Goal: Task Accomplishment & Management: Manage account settings

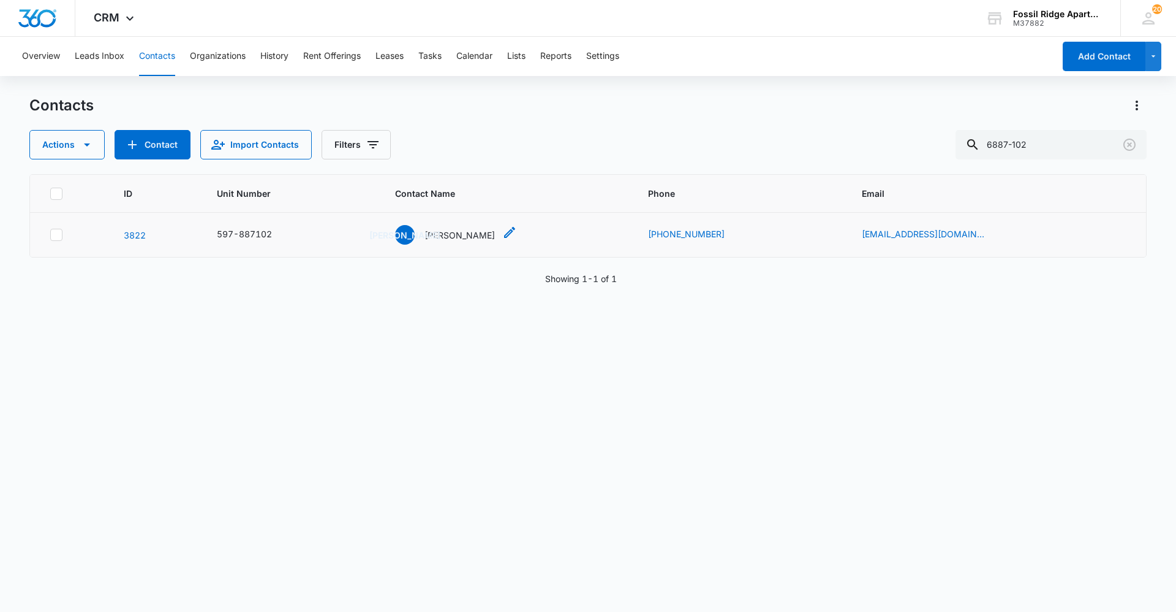
click at [495, 243] on div "[PERSON_NAME] [PERSON_NAME]" at bounding box center [445, 235] width 100 height 20
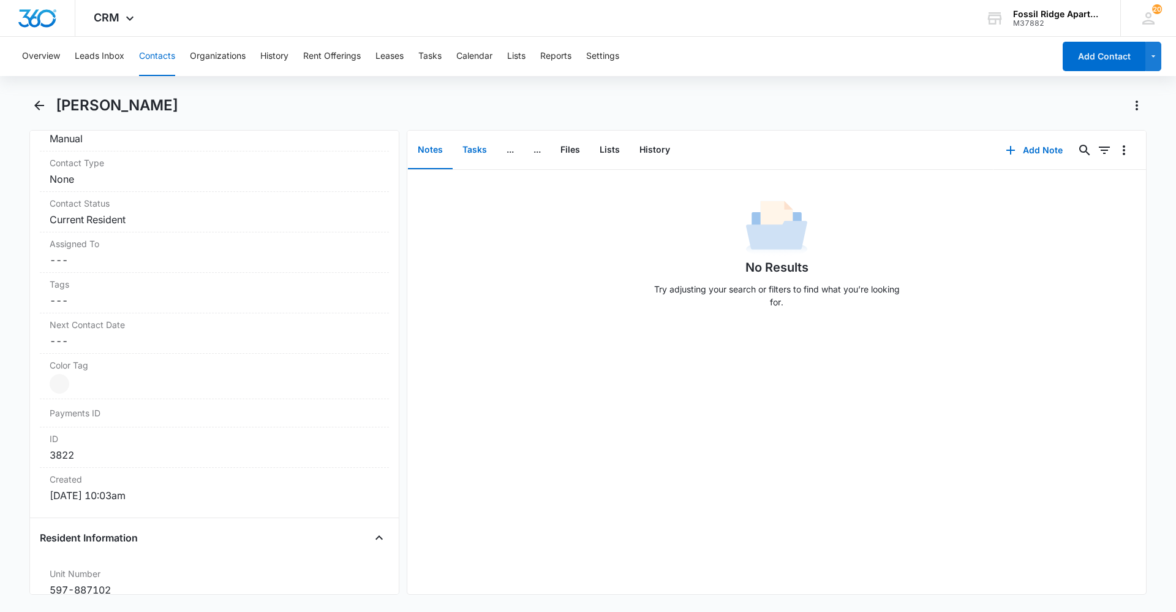
scroll to position [368, 0]
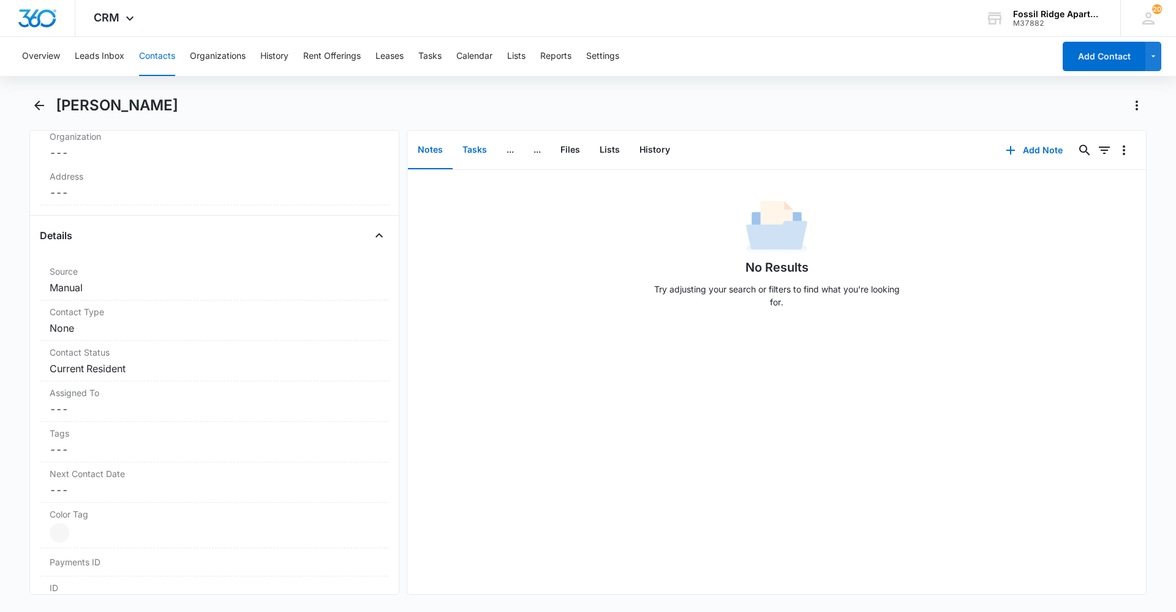
click at [479, 158] on button "Tasks" at bounding box center [475, 150] width 44 height 38
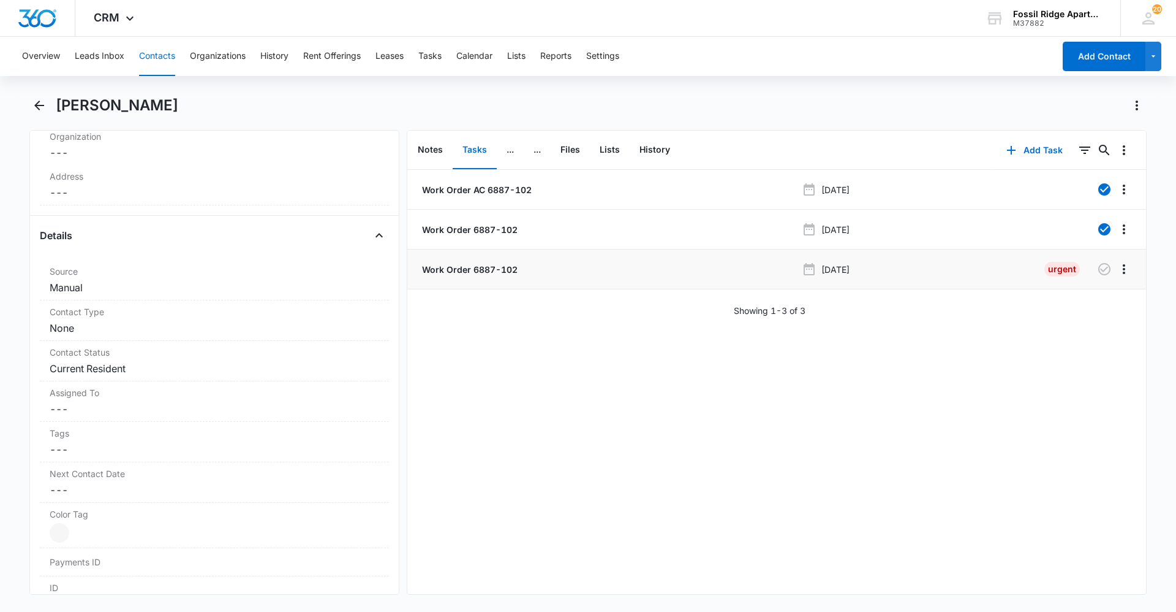
click at [850, 274] on p "[DATE]" at bounding box center [836, 269] width 28 height 13
click at [496, 267] on p "Work Order 6887-102" at bounding box center [469, 269] width 98 height 13
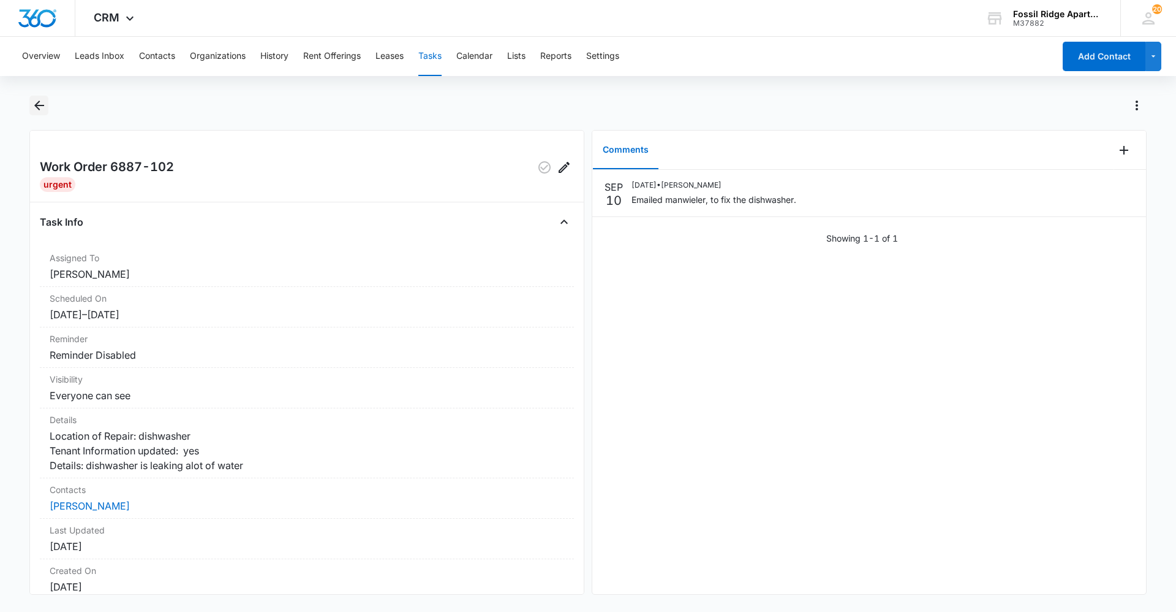
click at [35, 108] on icon "Back" at bounding box center [39, 105] width 15 height 15
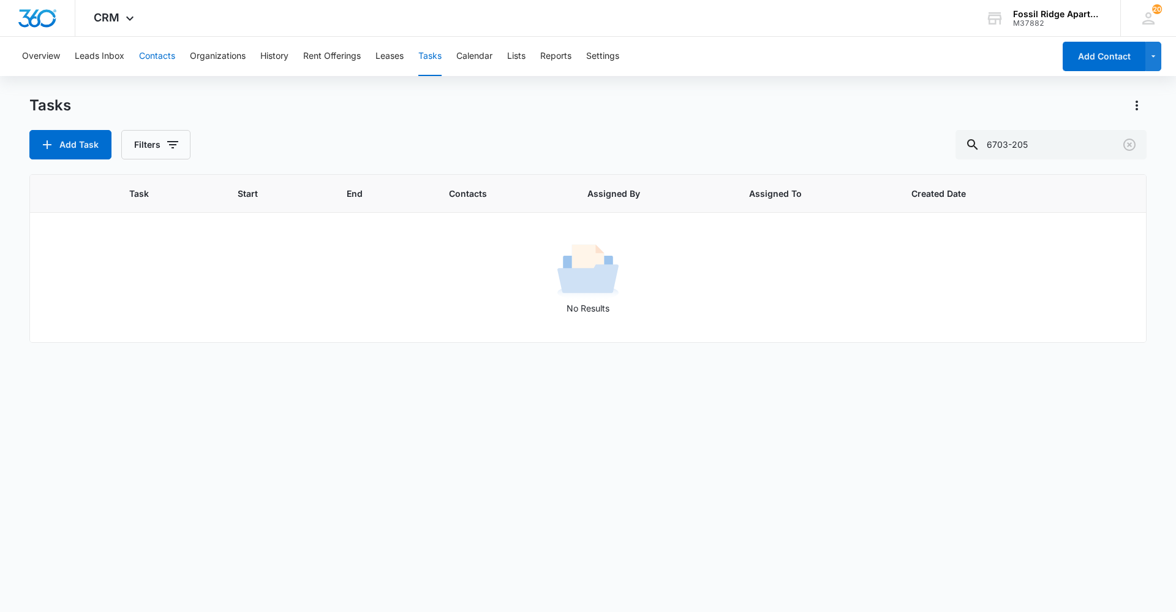
click at [145, 54] on button "Contacts" at bounding box center [157, 56] width 36 height 39
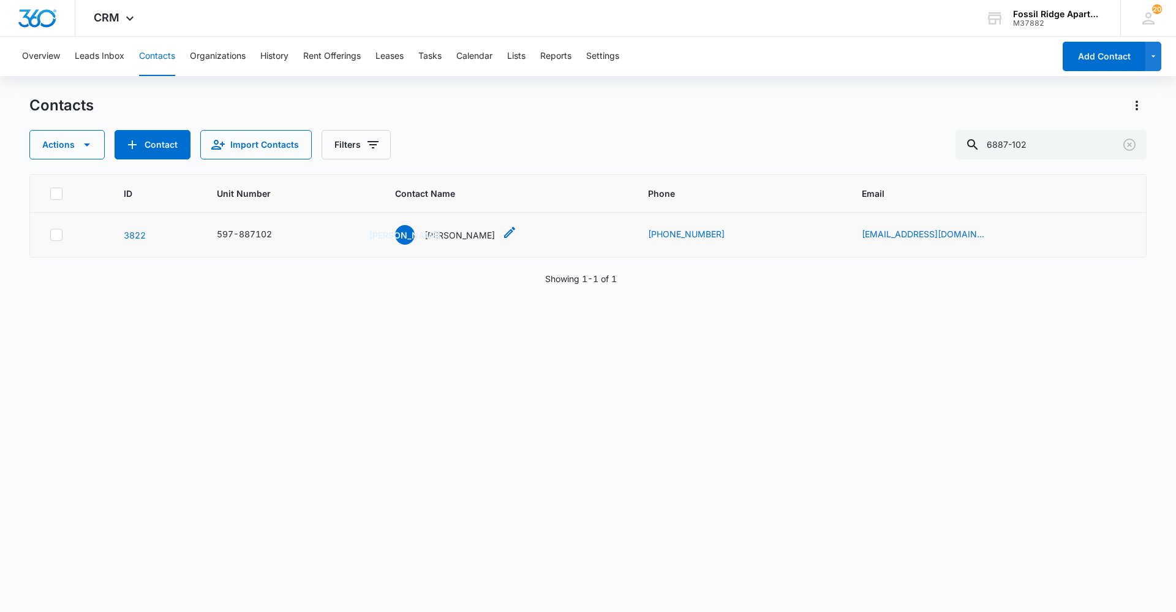
click at [437, 239] on p "[PERSON_NAME]" at bounding box center [460, 235] width 70 height 13
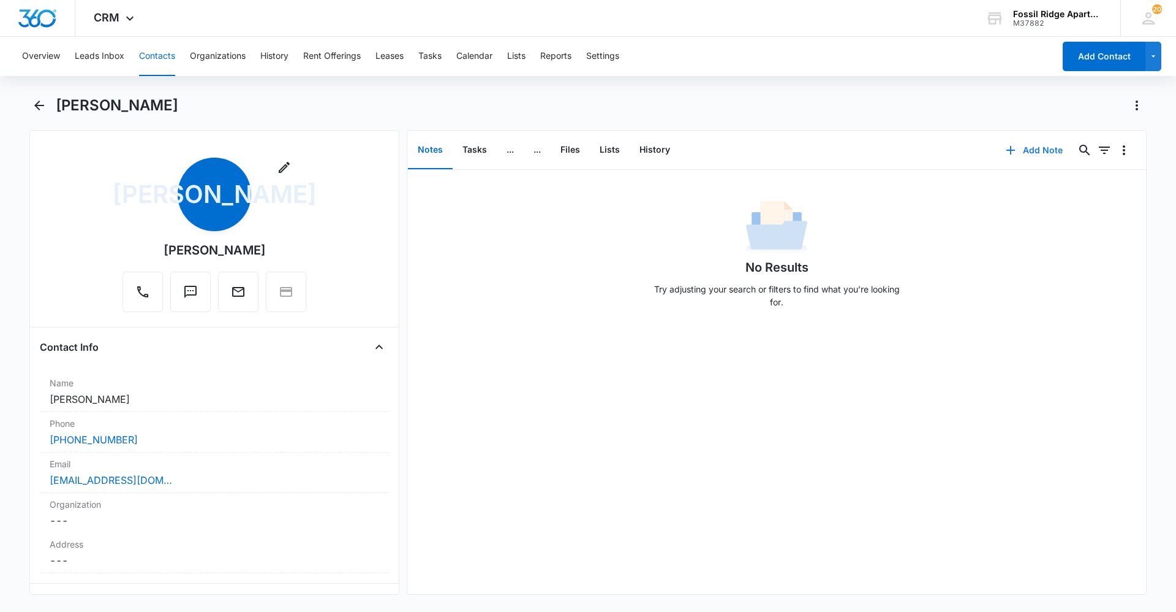
click at [1010, 150] on button "Add Note" at bounding box center [1034, 149] width 81 height 29
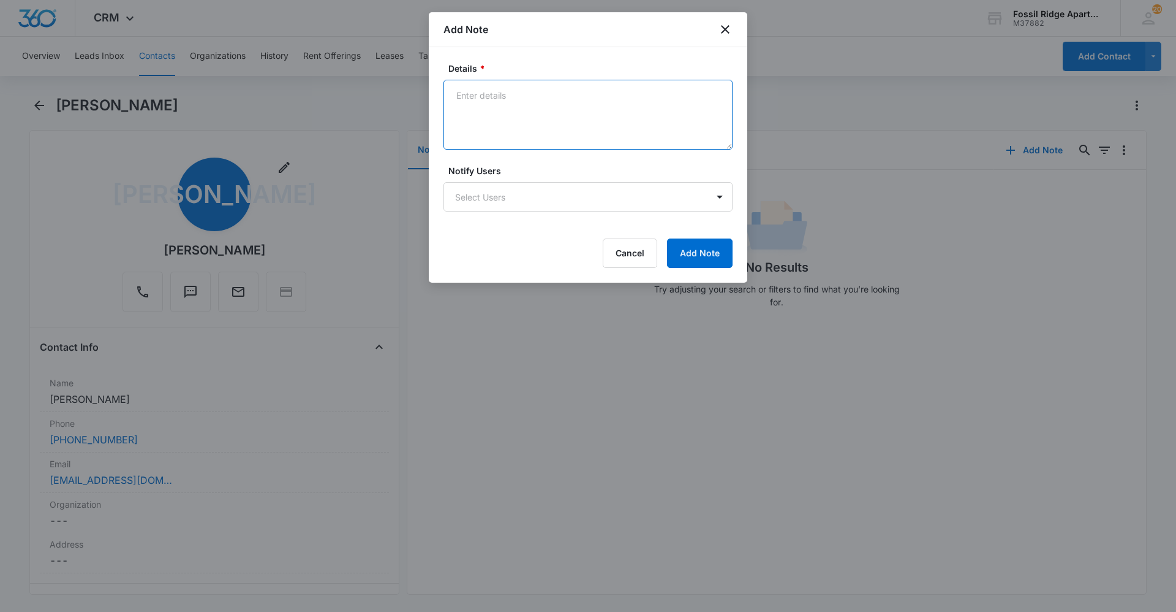
click at [473, 111] on textarea "Details *" at bounding box center [588, 115] width 289 height 70
type textarea "[PERSON_NAME] ordered drain pump for dishwasher."
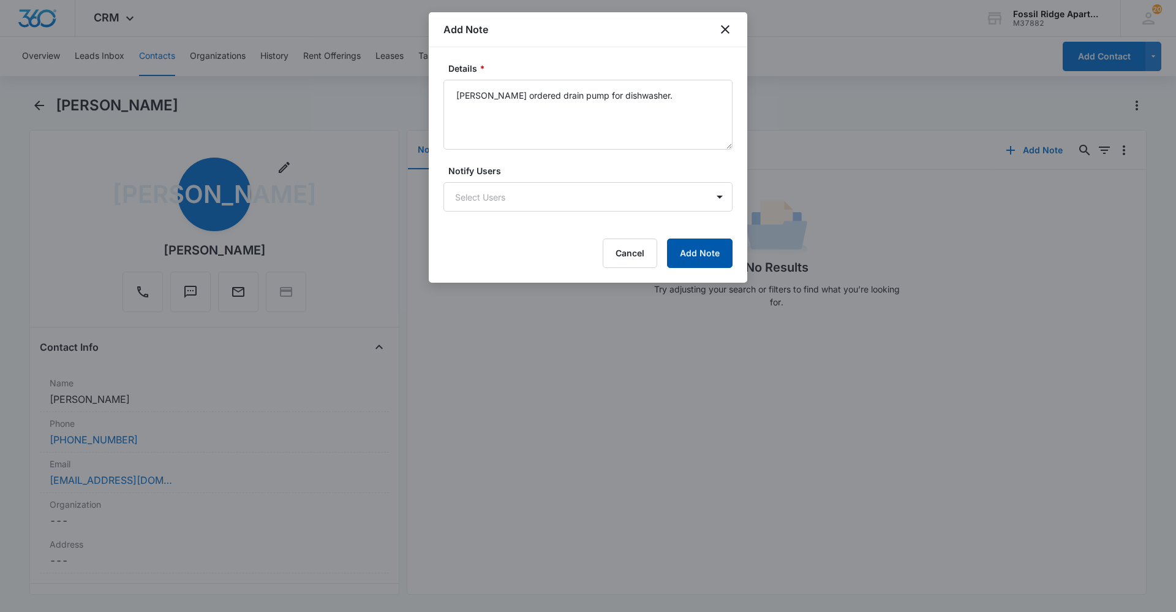
click at [718, 242] on button "Add Note" at bounding box center [700, 252] width 66 height 29
